Goal: Task Accomplishment & Management: Use online tool/utility

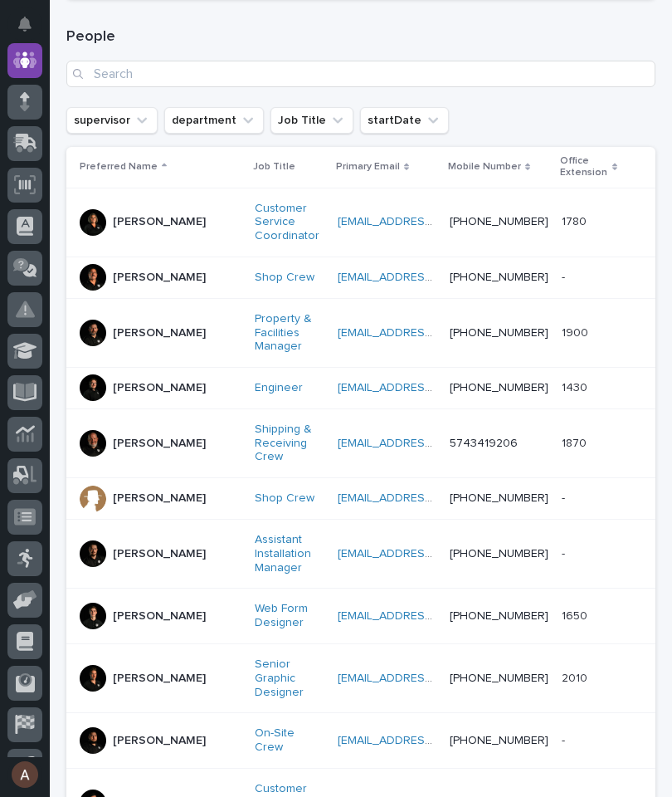
scroll to position [241, 0]
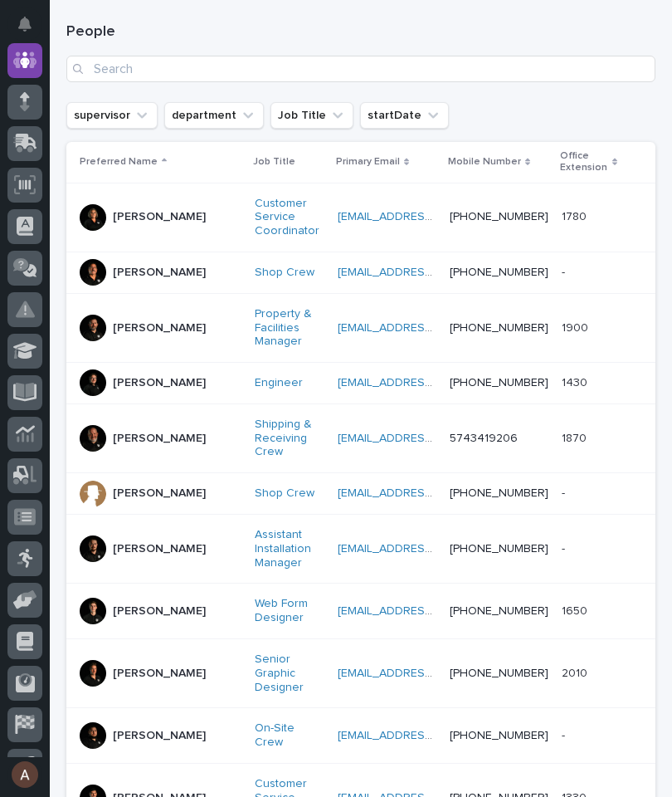
click at [107, 426] on div "[PERSON_NAME]" at bounding box center [161, 438] width 162 height 27
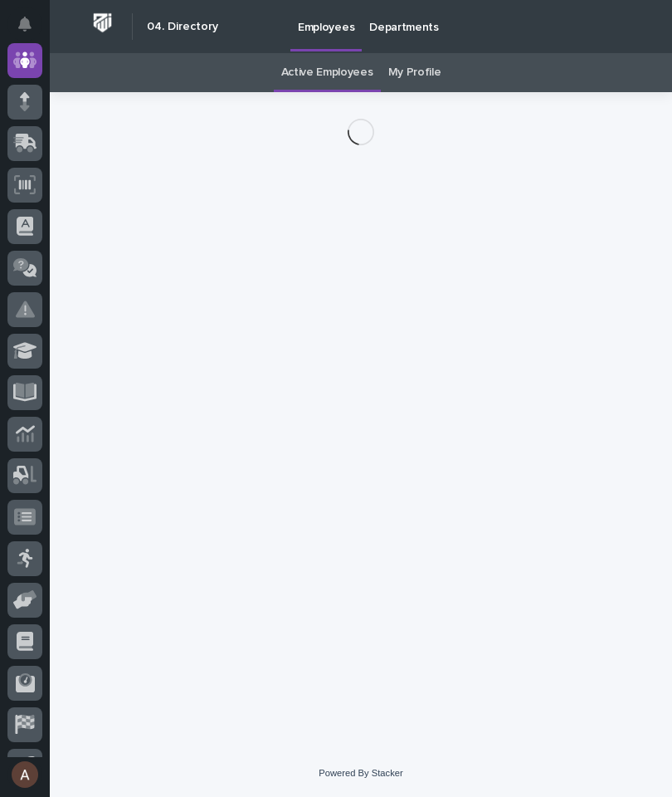
scroll to position [53, 0]
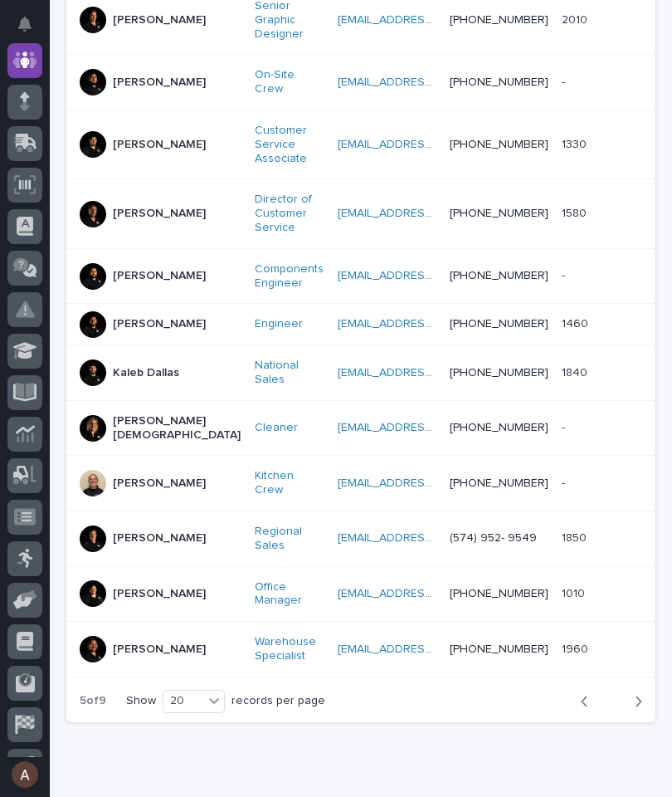
scroll to position [892, 0]
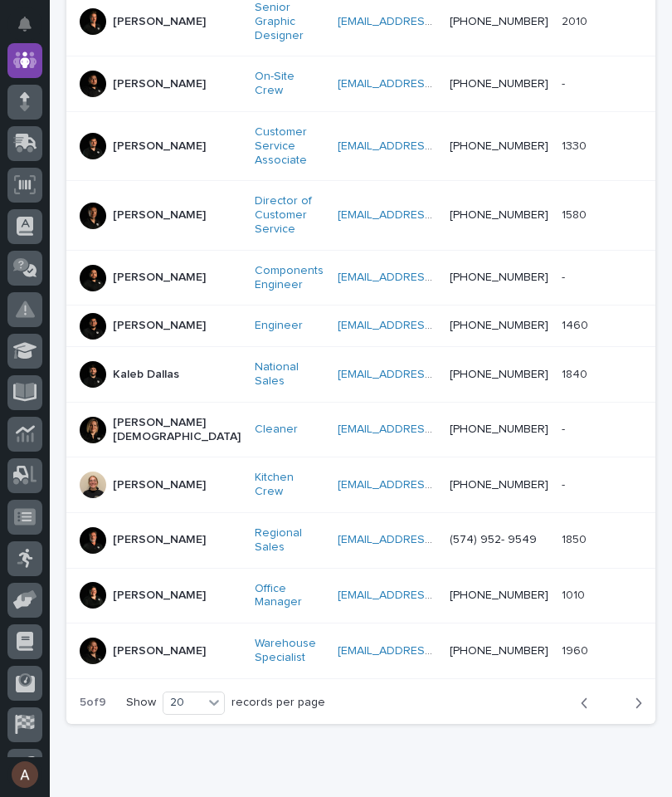
click at [117, 644] on p "[PERSON_NAME]" at bounding box center [159, 651] width 93 height 14
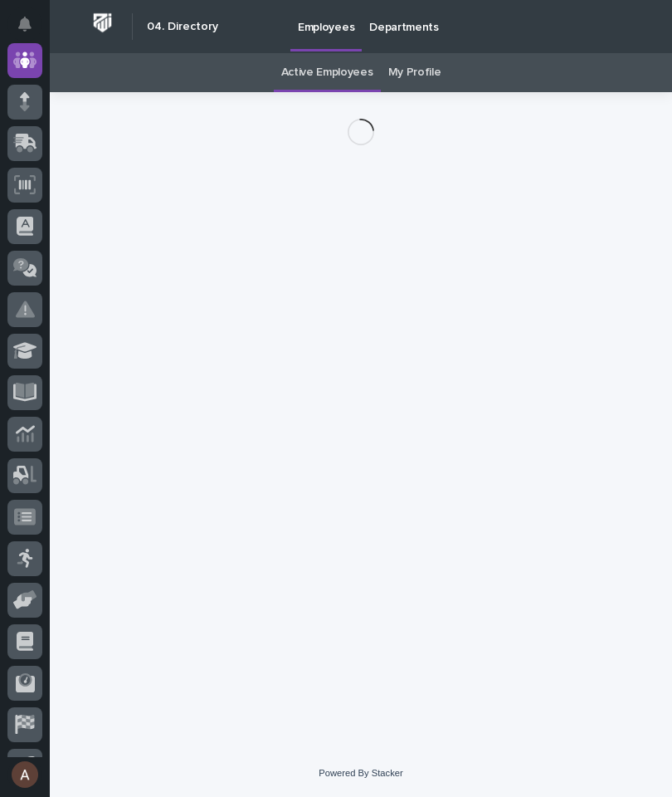
scroll to position [53, 0]
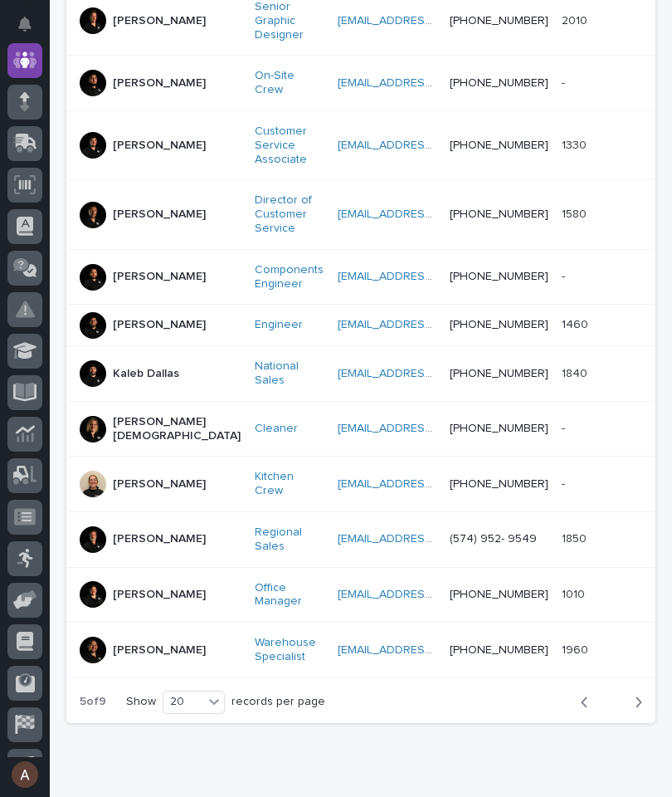
scroll to position [892, 0]
click at [642, 696] on icon "button" at bounding box center [638, 703] width 7 height 15
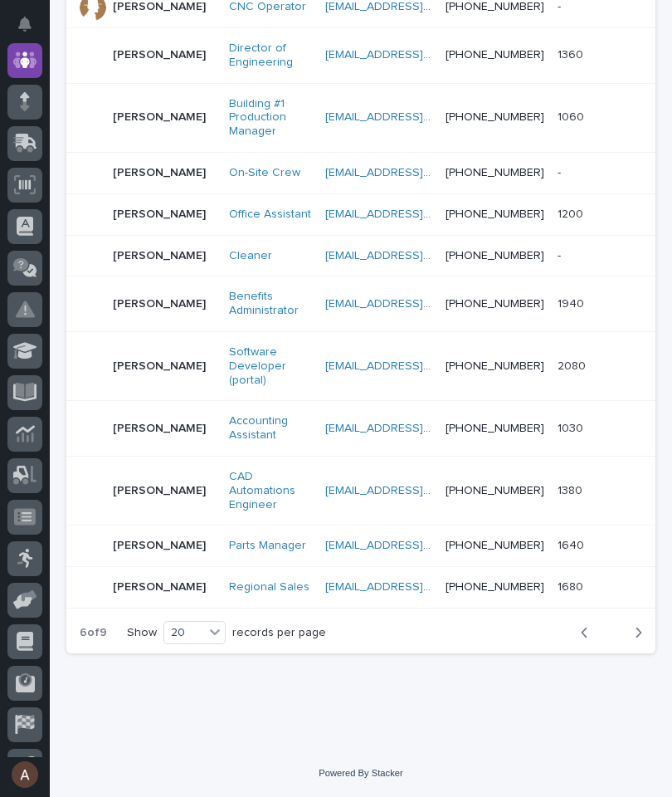
scroll to position [945, 0]
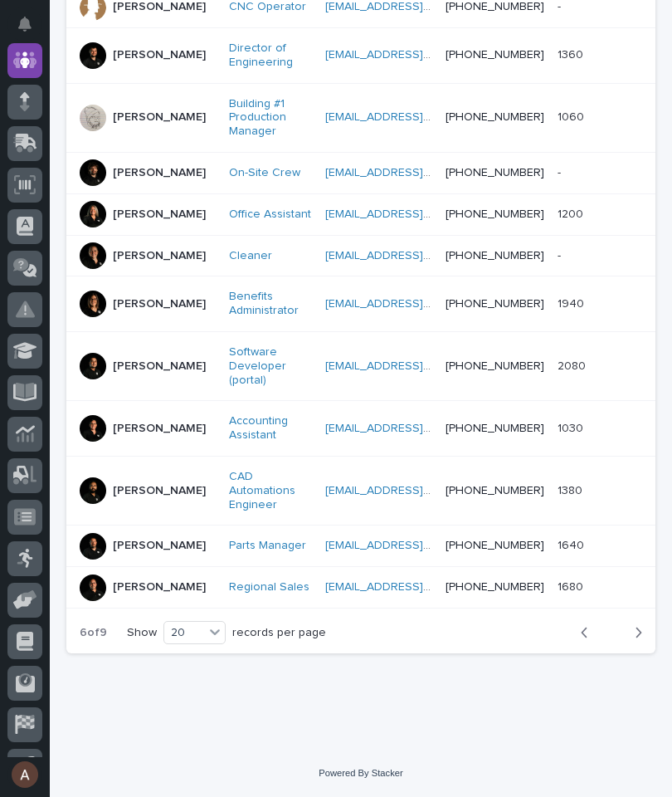
click at [642, 632] on icon "button" at bounding box center [638, 632] width 7 height 15
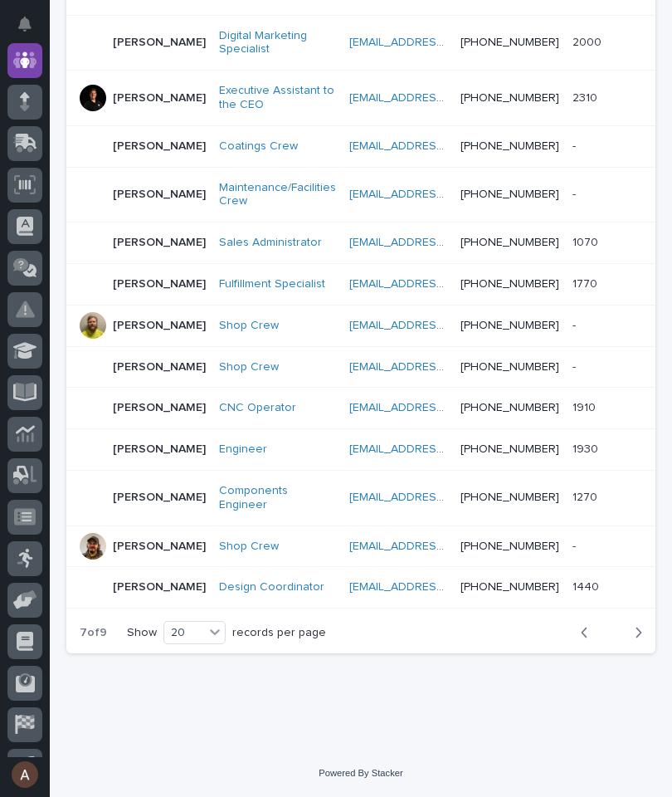
scroll to position [879, 0]
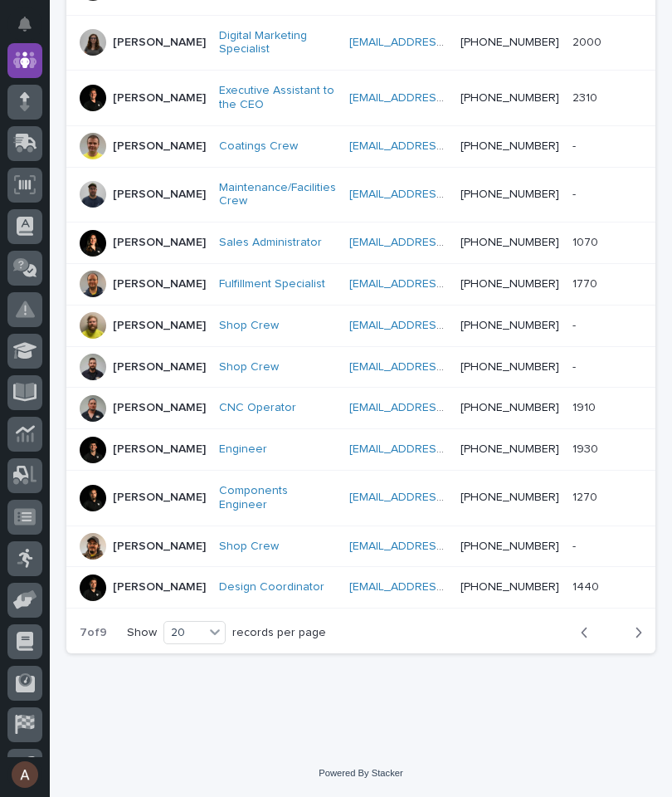
click at [27, 158] on div at bounding box center [24, 143] width 35 height 35
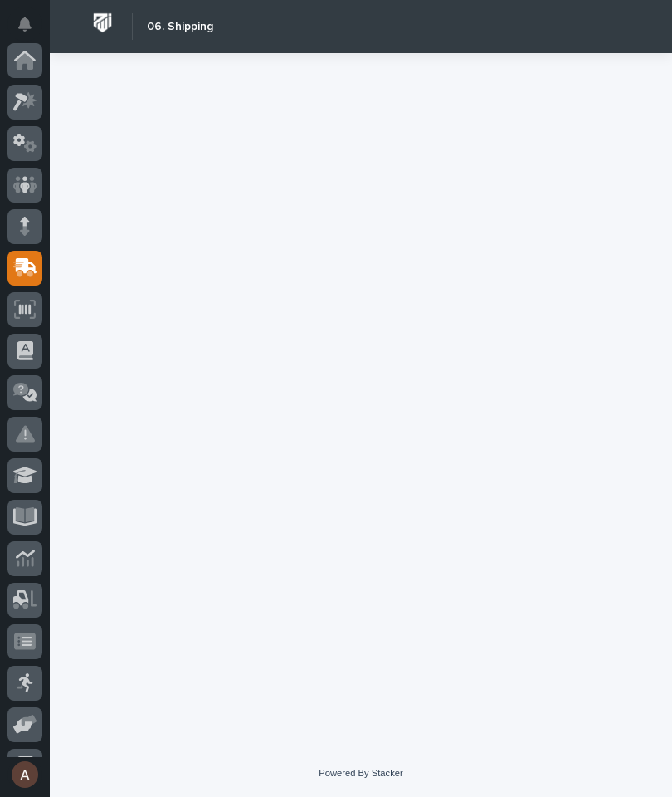
scroll to position [198, 0]
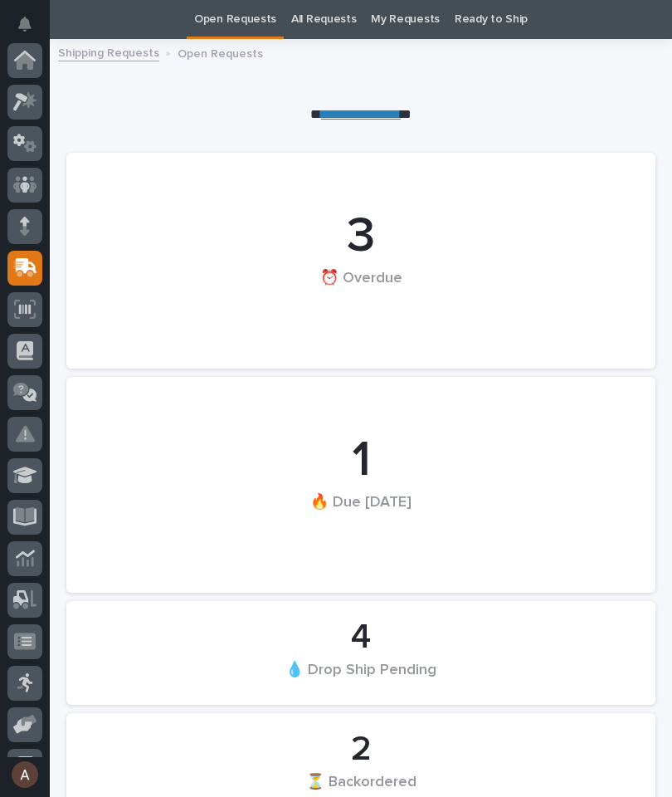
click at [26, 182] on icon at bounding box center [25, 184] width 10 height 17
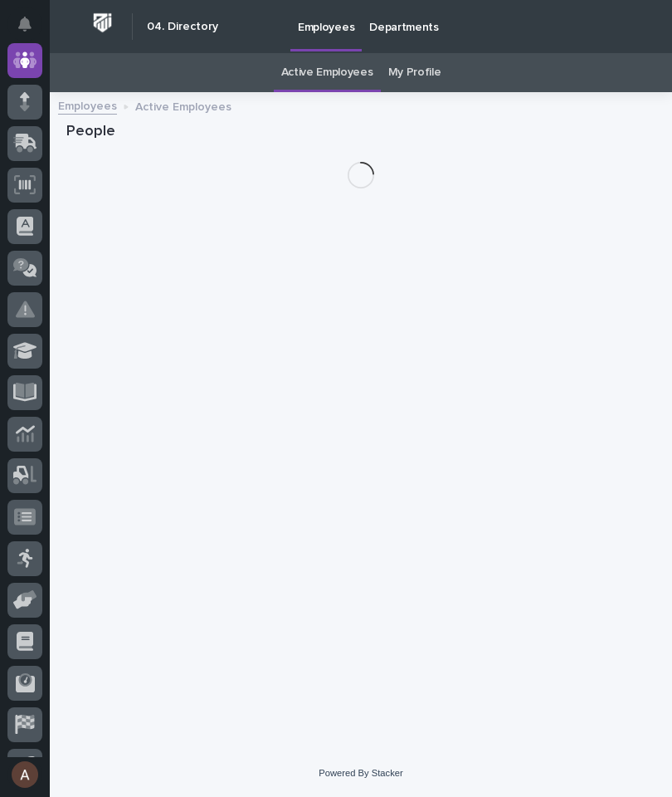
scroll to position [53, 0]
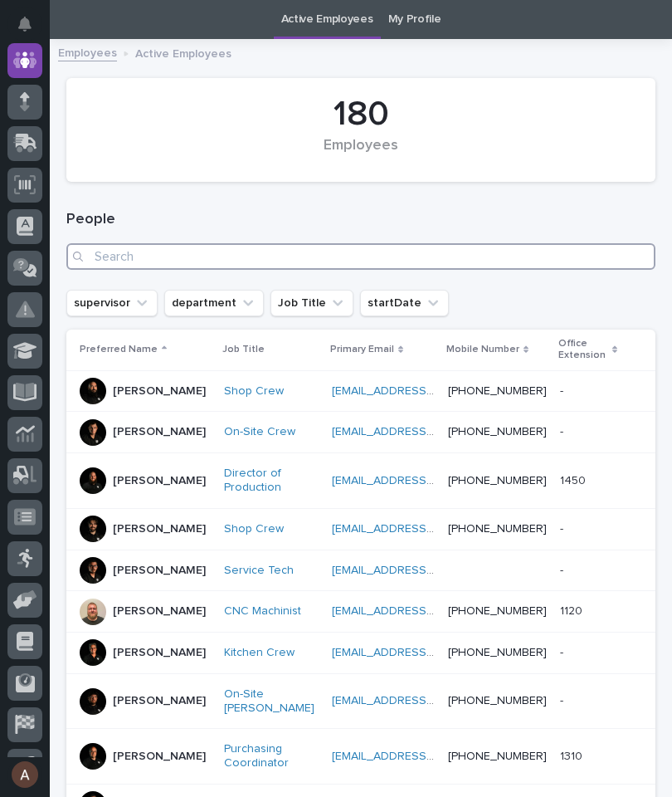
click at [380, 262] on input "Search" at bounding box center [360, 256] width 589 height 27
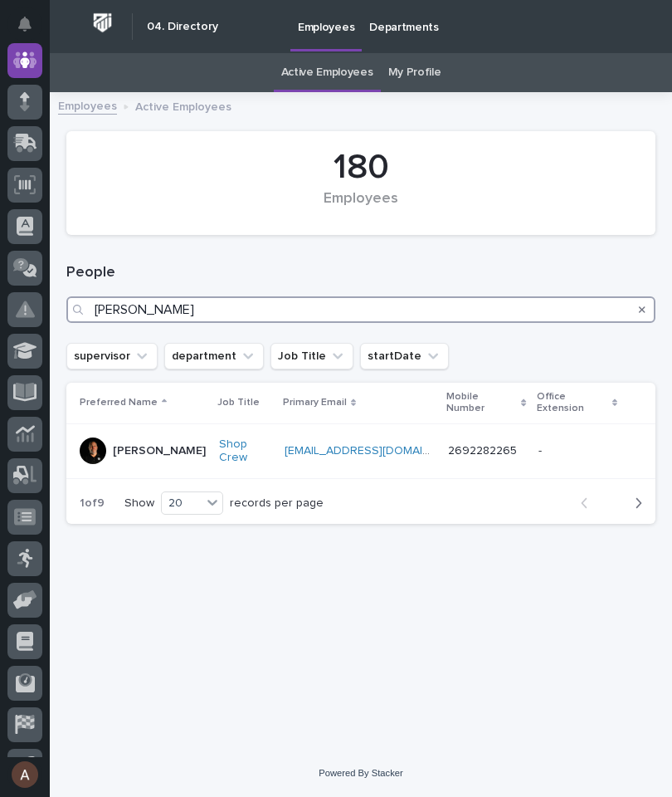
type input "[PERSON_NAME]"
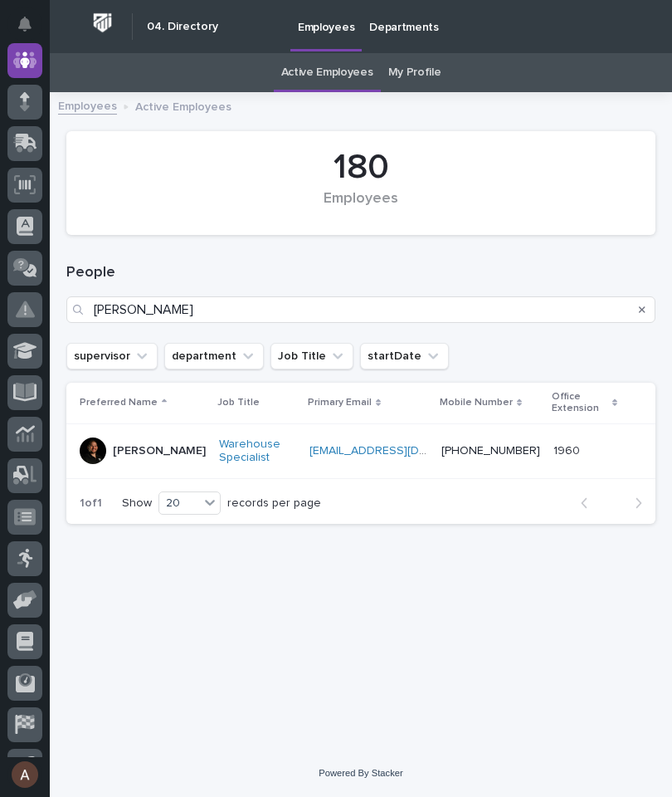
click at [119, 444] on p "[PERSON_NAME]" at bounding box center [159, 451] width 93 height 14
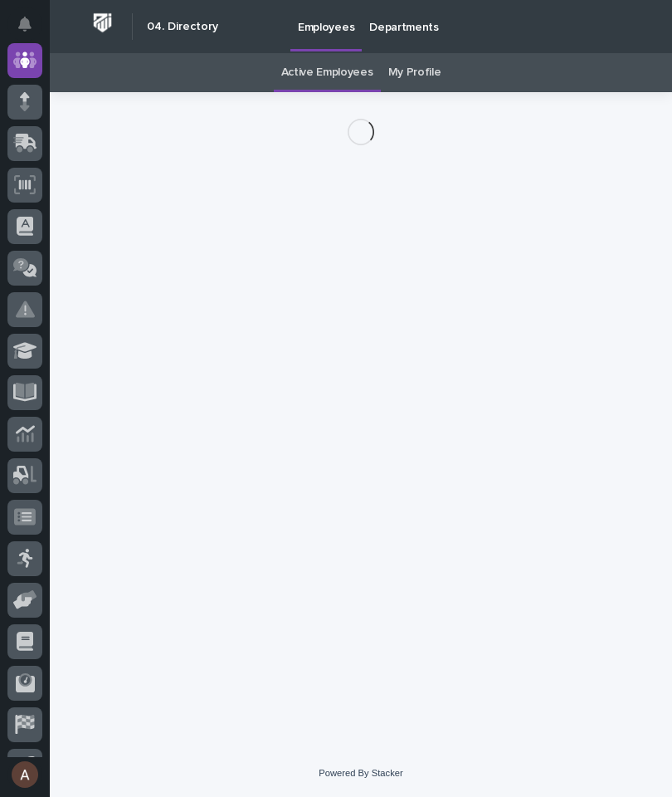
scroll to position [53, 0]
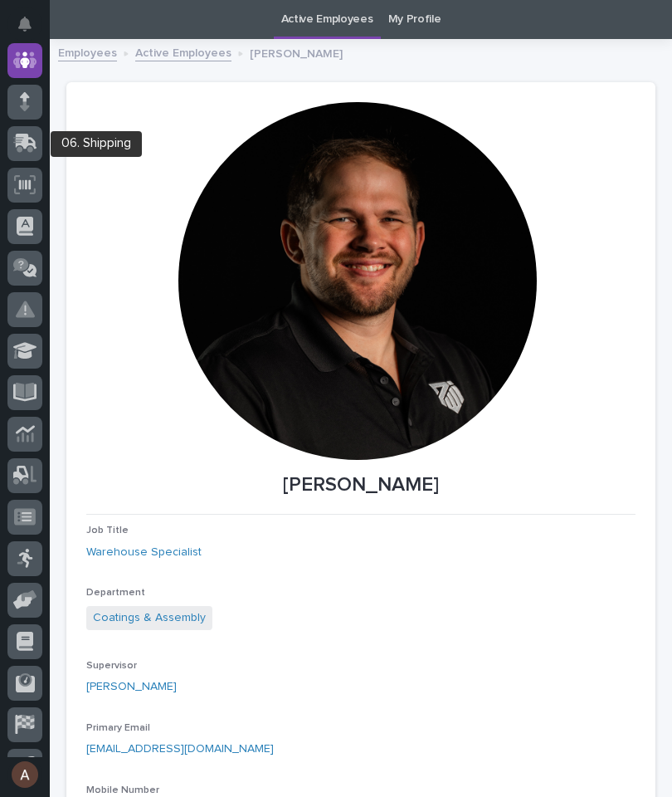
click at [22, 140] on icon at bounding box center [27, 142] width 22 height 16
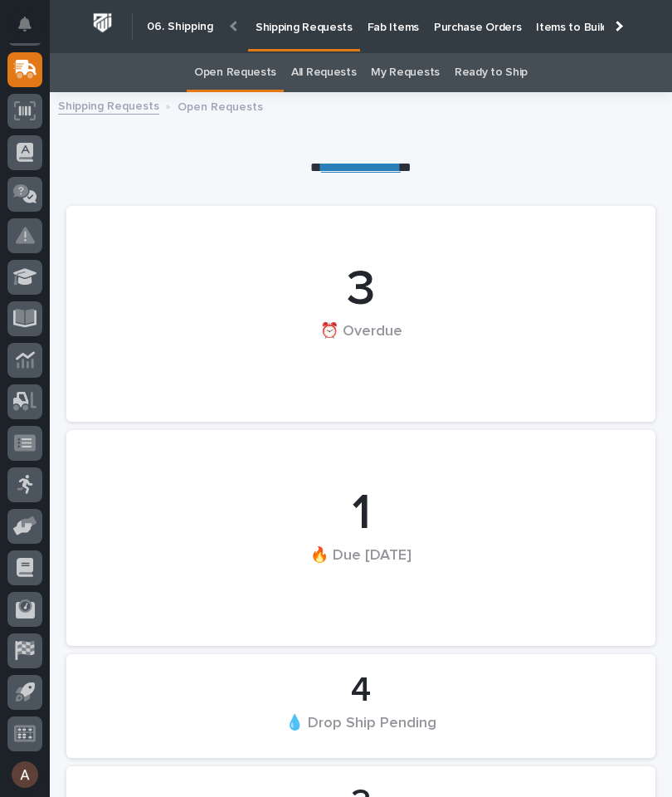
click at [394, 27] on p "Fab Items" at bounding box center [393, 17] width 51 height 35
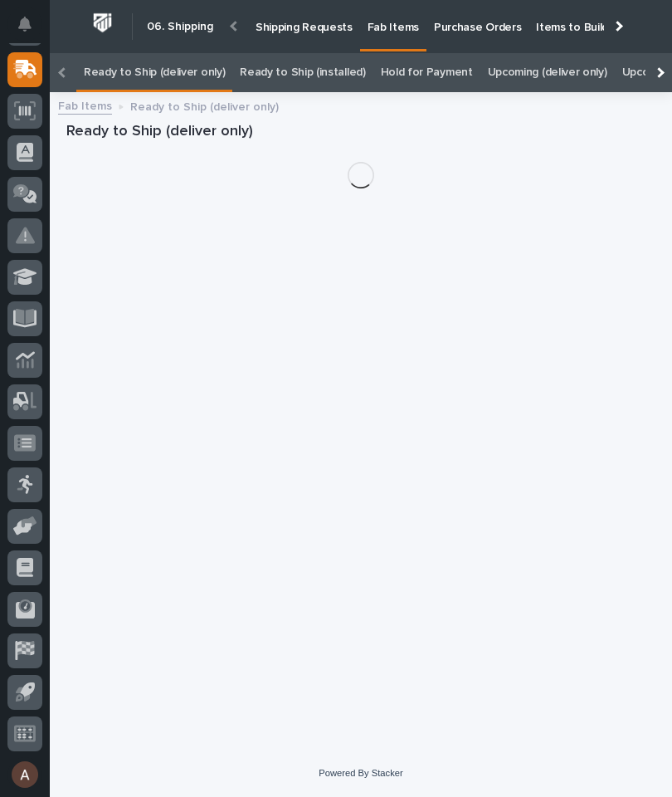
scroll to position [53, 0]
click at [663, 53] on div at bounding box center [659, 72] width 27 height 39
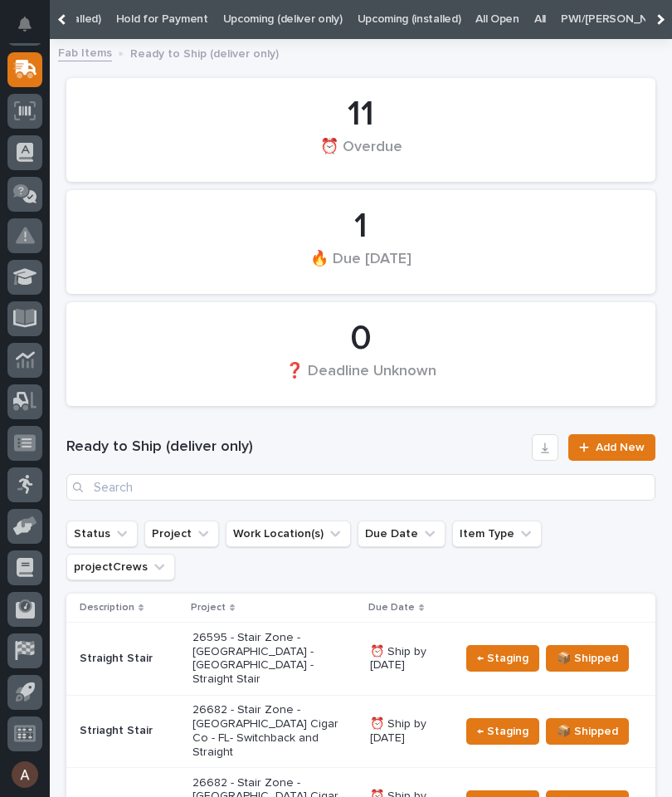
scroll to position [0, 271]
click at [529, 31] on link "All" at bounding box center [535, 19] width 12 height 39
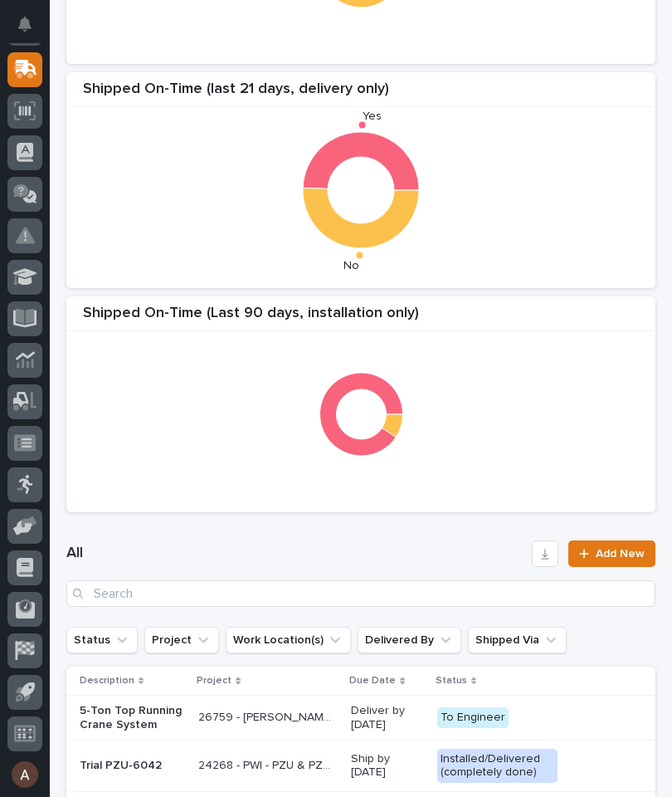
scroll to position [306, 0]
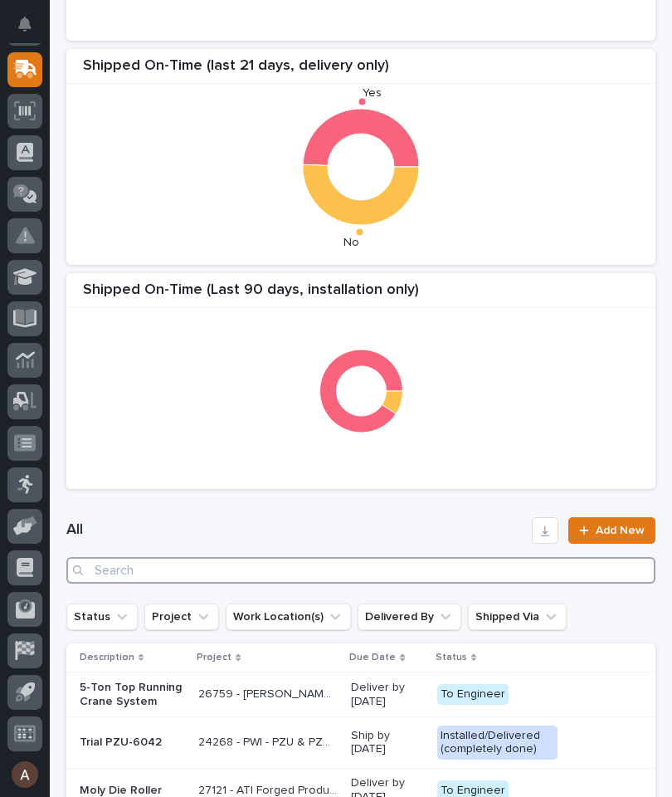
click at [335, 573] on input "Search" at bounding box center [360, 570] width 589 height 27
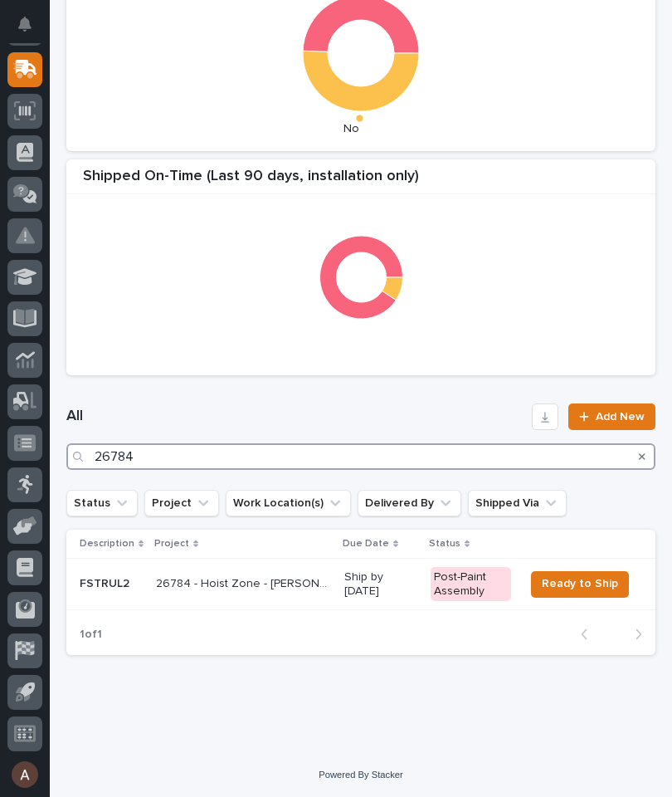
scroll to position [419, 0]
type input "26784"
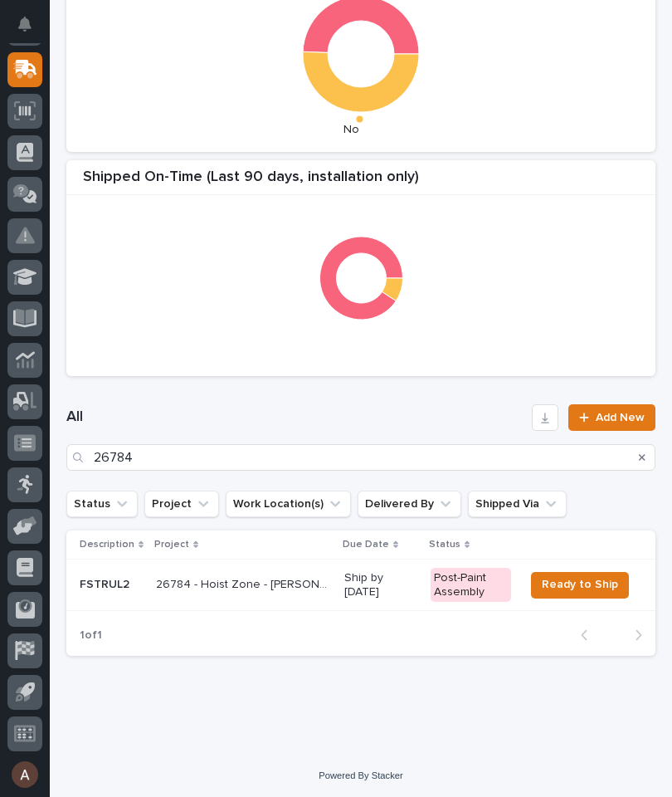
click at [420, 397] on div "All 26784 Add New" at bounding box center [360, 437] width 589 height 106
click at [109, 581] on p "FSTRUL2" at bounding box center [111, 585] width 63 height 14
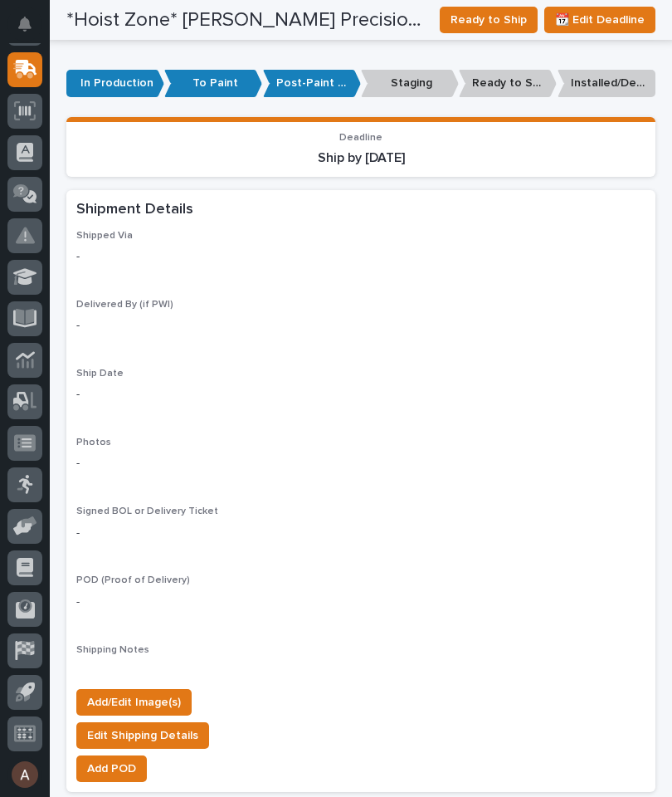
click at [171, 692] on span "Add/Edit Image(s)" at bounding box center [134, 702] width 94 height 20
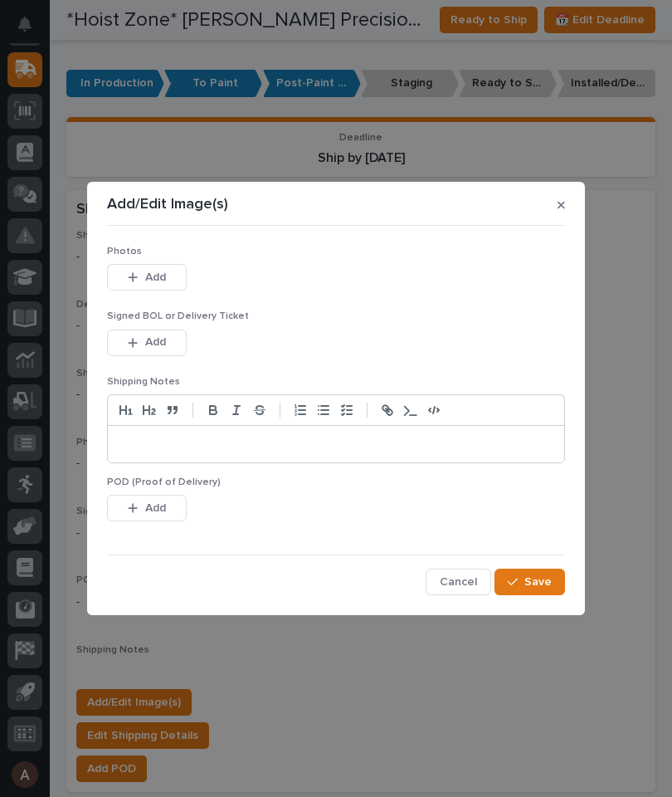
click at [173, 286] on button "Add" at bounding box center [147, 277] width 80 height 27
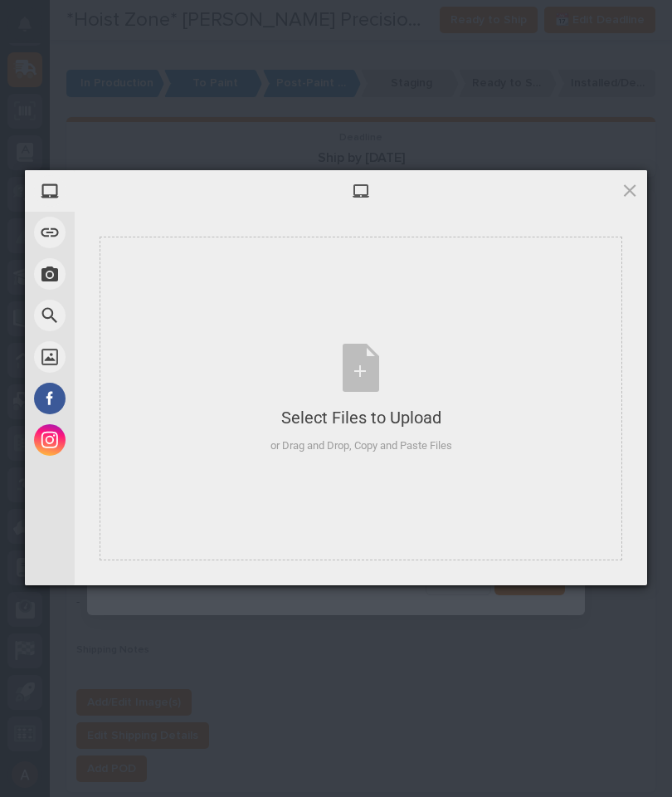
click at [494, 330] on div "Select Files to Upload or Drag and Drop, Copy and Paste Files" at bounding box center [361, 399] width 523 height 324
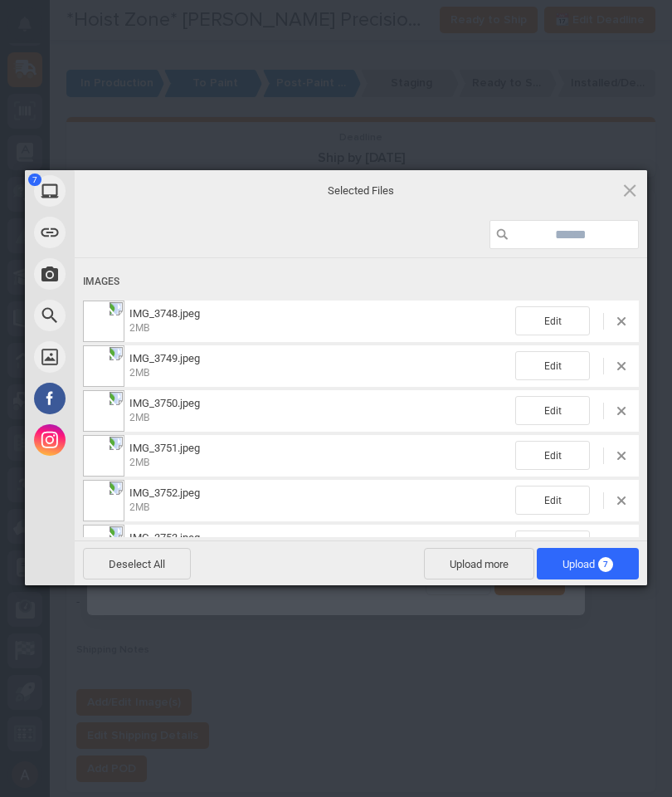
click at [612, 566] on span "7" at bounding box center [605, 564] width 15 height 15
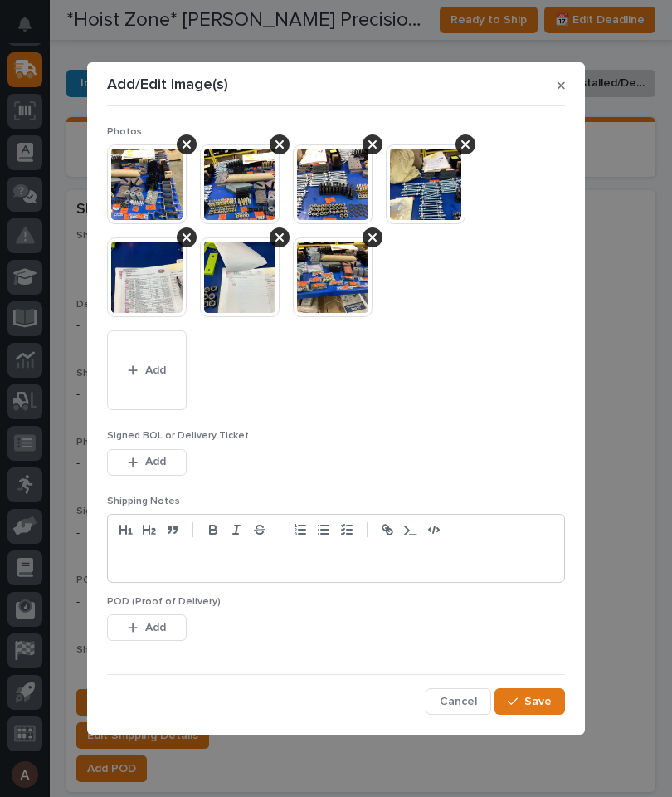
click at [536, 696] on span "Save" at bounding box center [538, 701] width 27 height 15
